Goal: Information Seeking & Learning: Check status

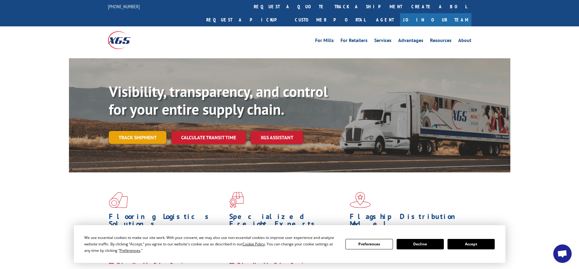
click at [137, 131] on link "Track shipment" at bounding box center [138, 137] width 58 height 13
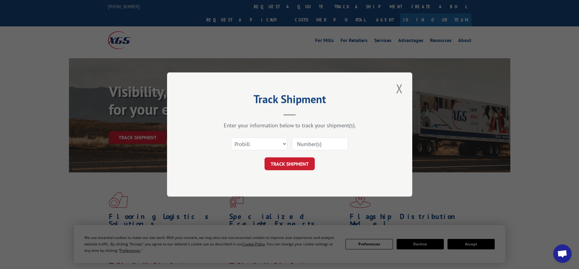
click at [311, 146] on input at bounding box center [320, 143] width 56 height 13
click at [309, 143] on input at bounding box center [320, 143] width 56 height 13
paste input "16944564"
type input "16944564"
click at [307, 164] on button "TRACK SHIPMENT" at bounding box center [289, 163] width 50 height 13
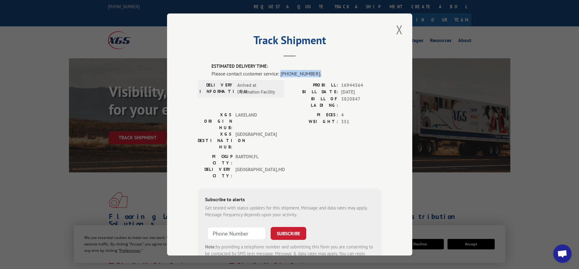
drag, startPoint x: 310, startPoint y: 75, endPoint x: 278, endPoint y: 76, distance: 32.5
click at [278, 76] on div "Please contact customer service: [PHONE_NUMBER]." at bounding box center [296, 73] width 170 height 7
copy div "[PHONE_NUMBER]."
